Goal: Book appointment/travel/reservation

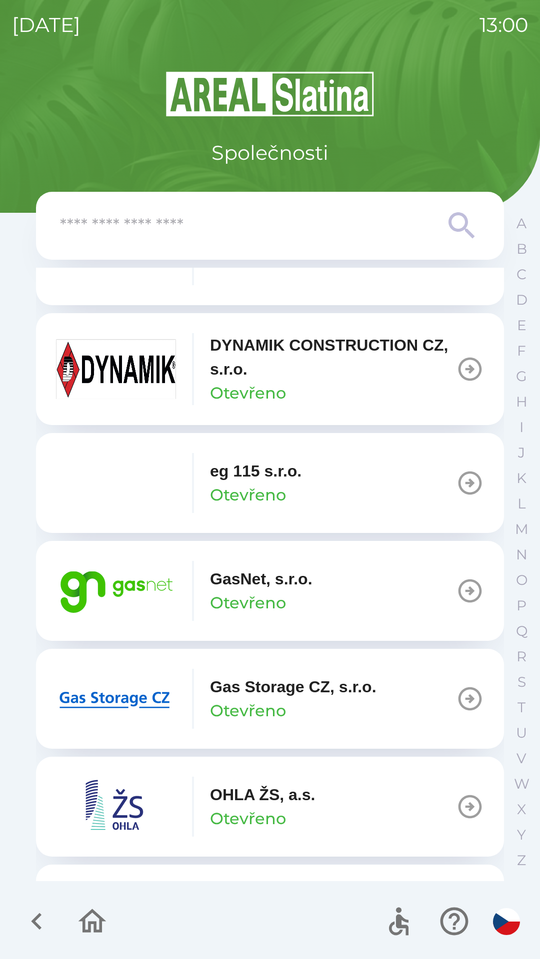
scroll to position [526, 0]
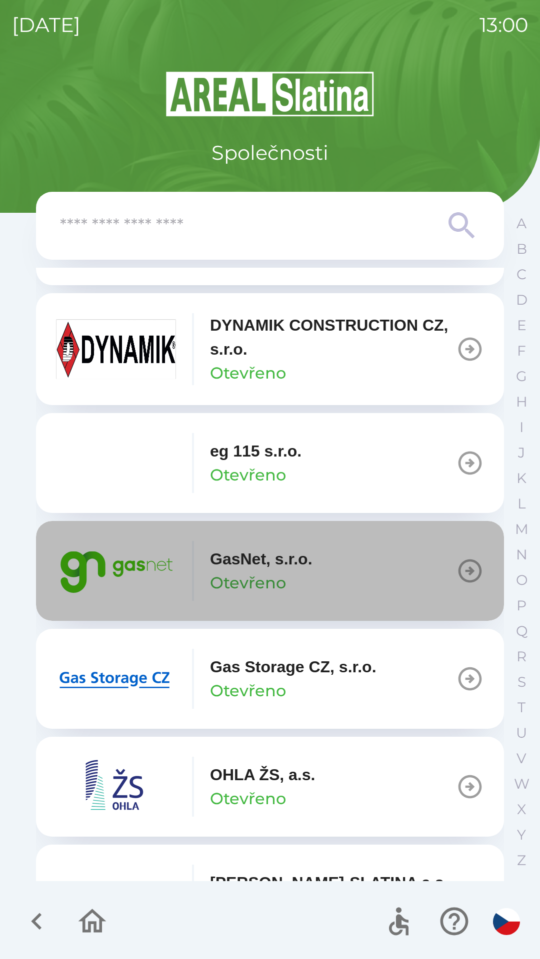
click at [397, 563] on button "GasNet, s.r.o. Otevřeno" at bounding box center [270, 571] width 468 height 100
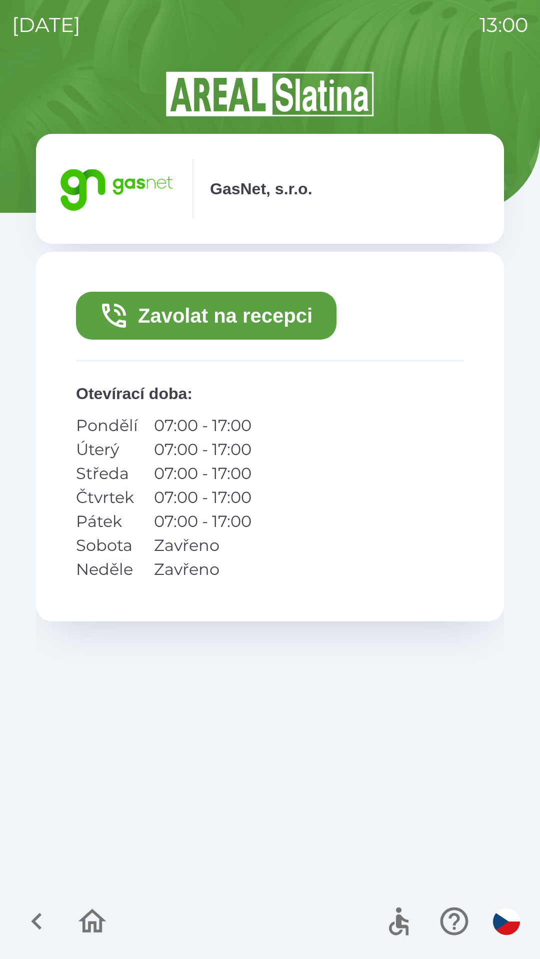
click at [291, 319] on button "Zavolat na recepci" at bounding box center [206, 316] width 260 height 48
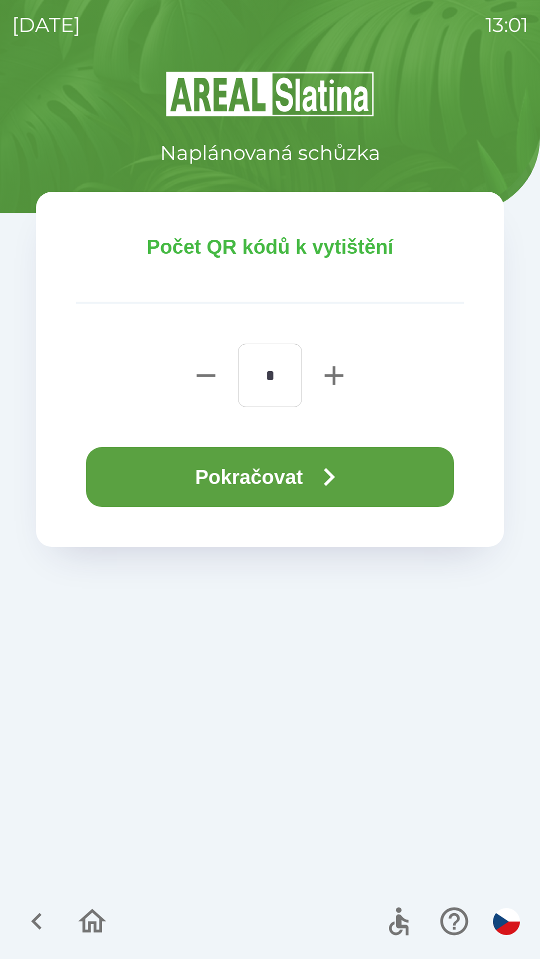
click at [294, 480] on button "Pokračovat" at bounding box center [270, 477] width 368 height 60
